Goal: Go to known website: Access a specific website the user already knows

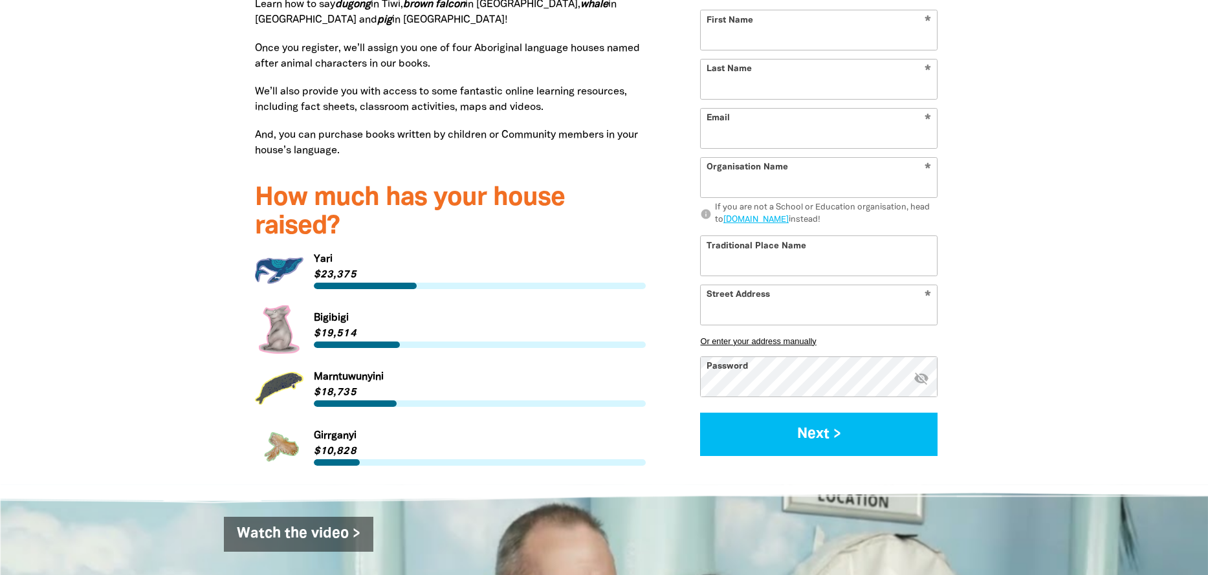
scroll to position [1675, 0]
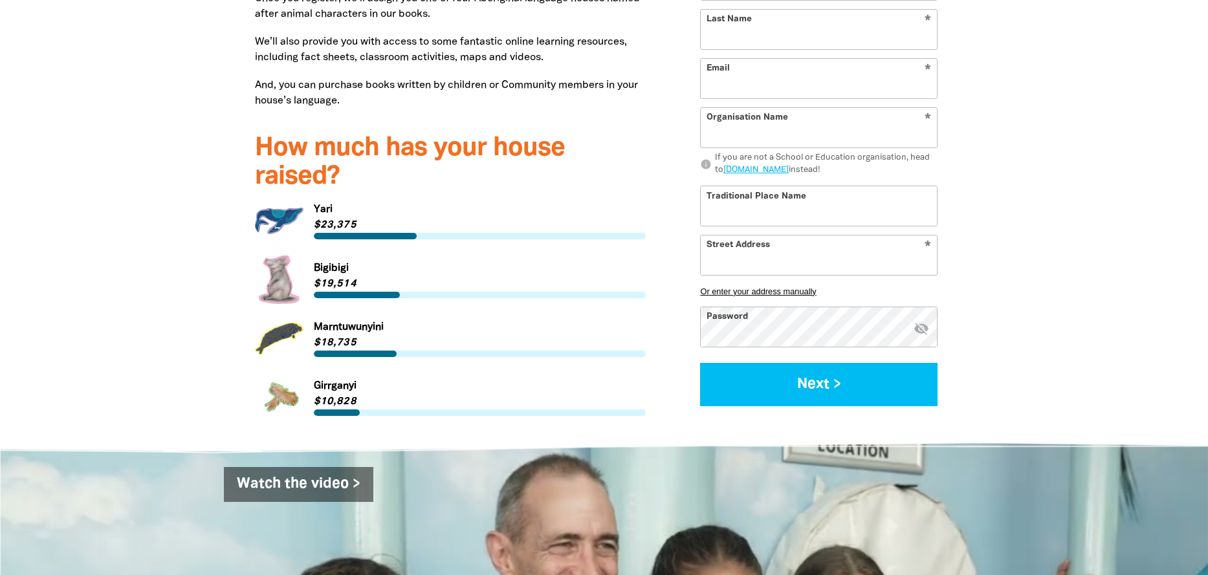
click at [328, 229] on link "Link to Yari" at bounding box center [451, 221] width 392 height 49
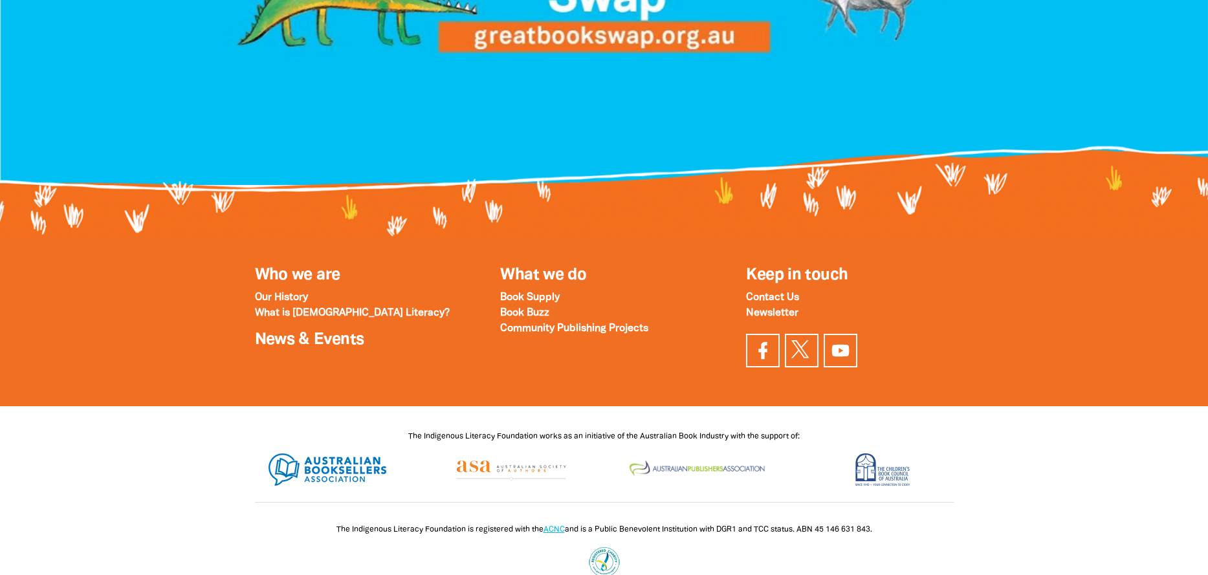
scroll to position [1831, 0]
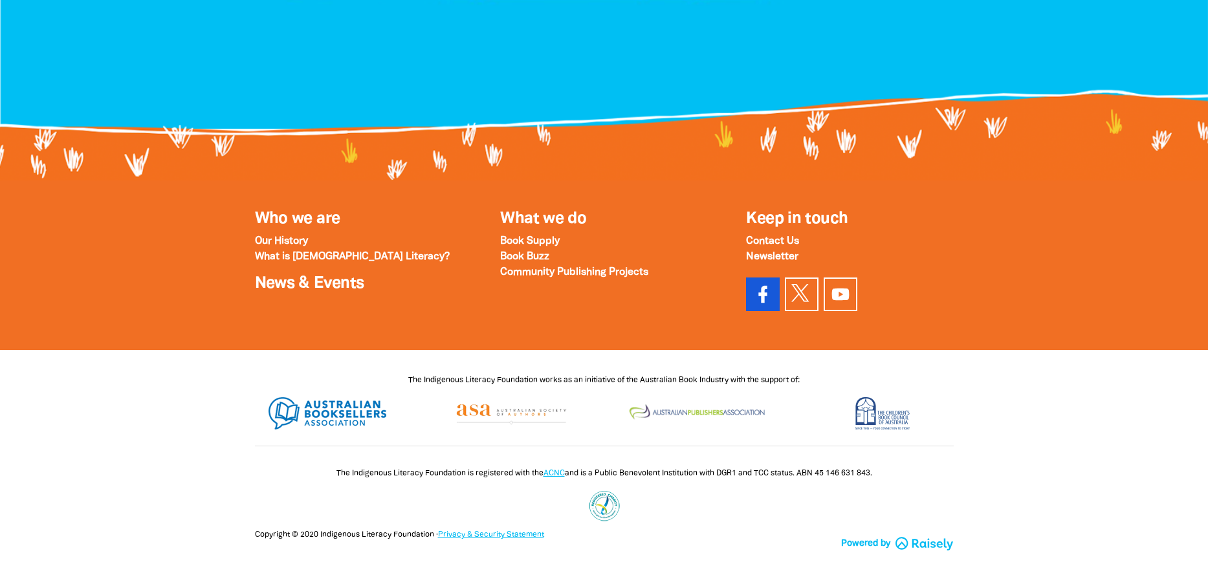
click at [760, 284] on icon at bounding box center [763, 294] width 21 height 21
